Goal: Task Accomplishment & Management: Use online tool/utility

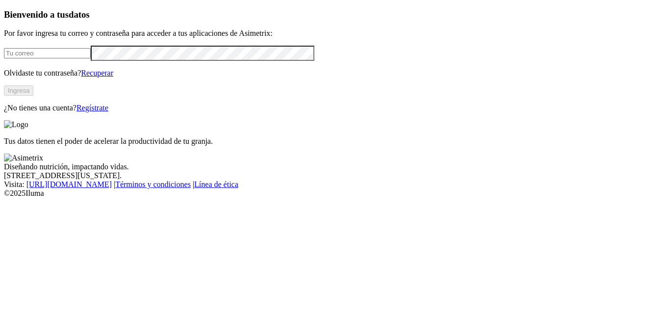
type input "[EMAIL_ADDRESS][PERSON_NAME][DOMAIN_NAME]"
click at [33, 96] on button "Ingresa" at bounding box center [18, 90] width 29 height 10
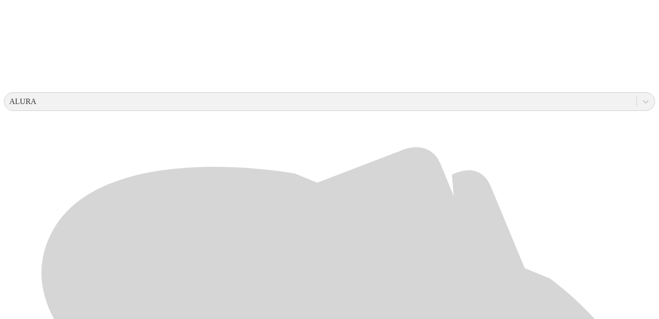
scroll to position [309, 0]
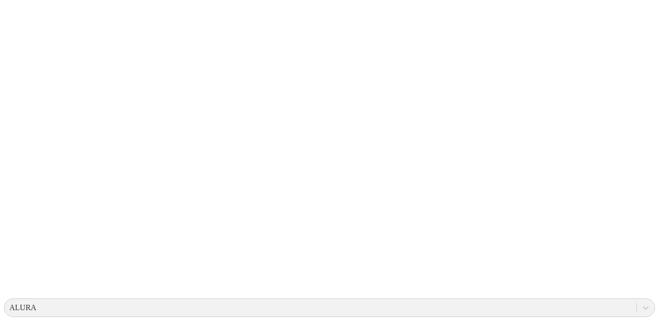
scroll to position [93, 0]
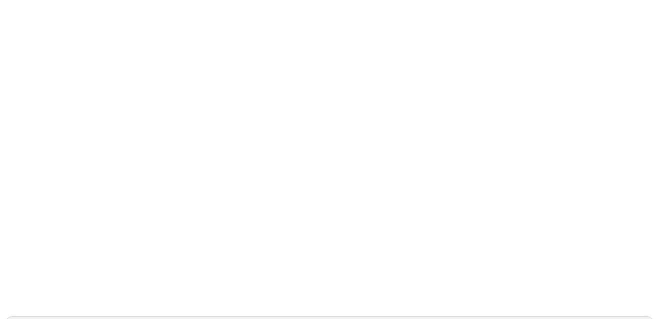
scroll to position [0, 0]
